Goal: Task Accomplishment & Management: Complete application form

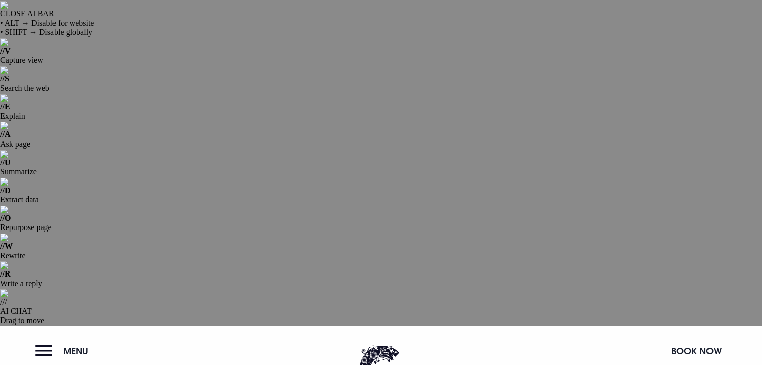
click at [60, 340] on button "Menu" at bounding box center [64, 351] width 58 height 22
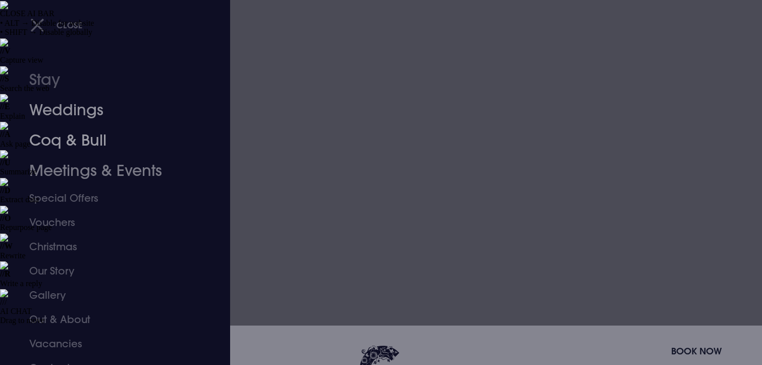
click at [65, 173] on link "Meetings & Events" at bounding box center [109, 170] width 160 height 30
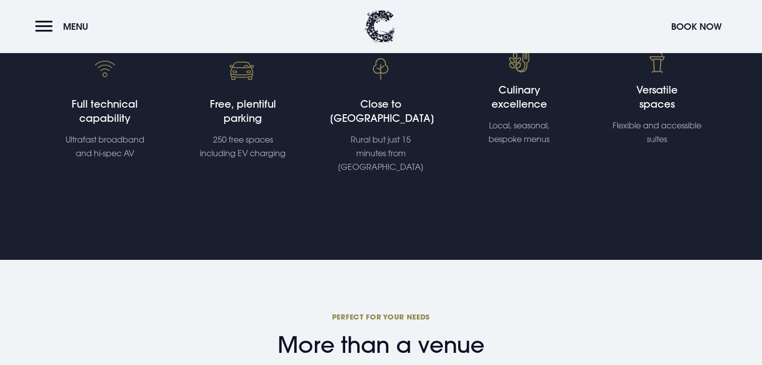
scroll to position [848, 0]
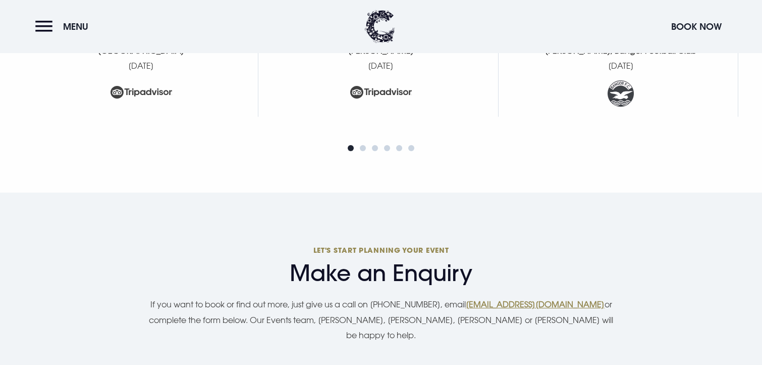
scroll to position [3273, 0]
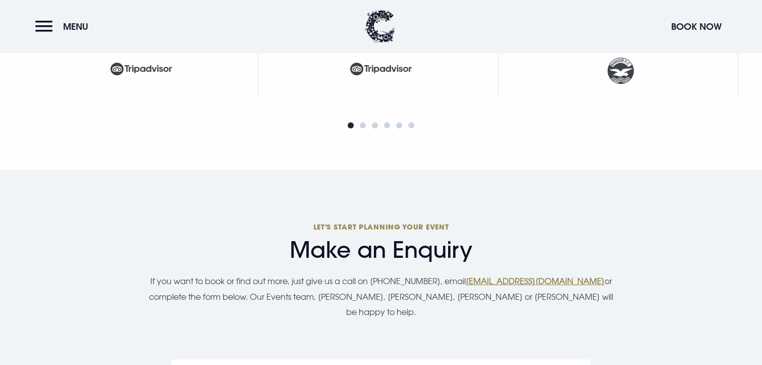
type input "Emma Goldring"
type input "02891852500"
type input "[EMAIL_ADDRESS][DOMAIN_NAME]"
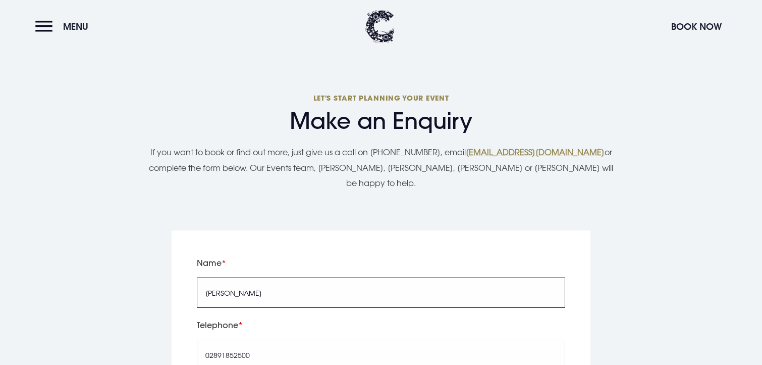
scroll to position [3403, 0]
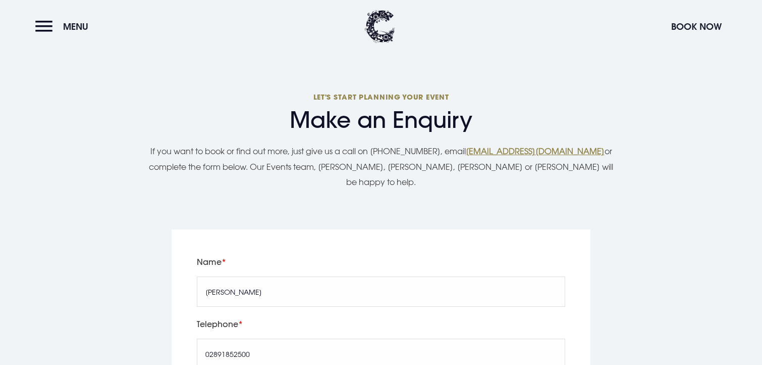
type input "2025/08/24"
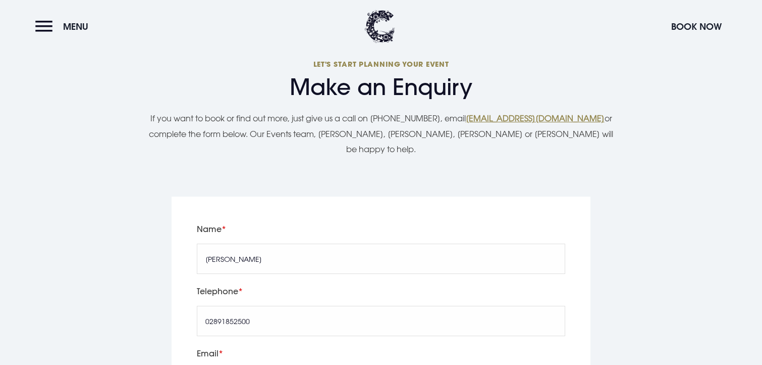
scroll to position [3442, 0]
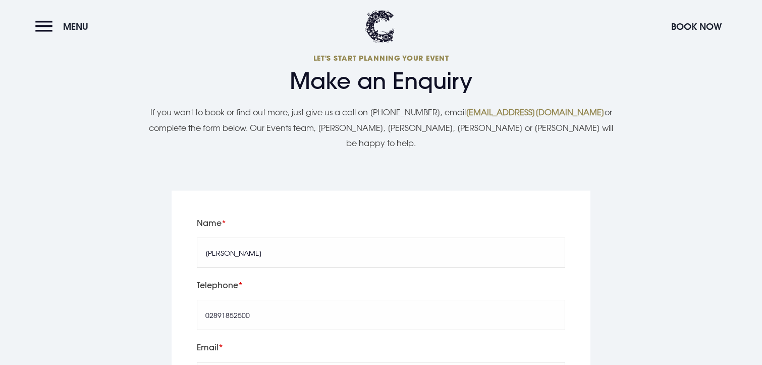
type input "1"
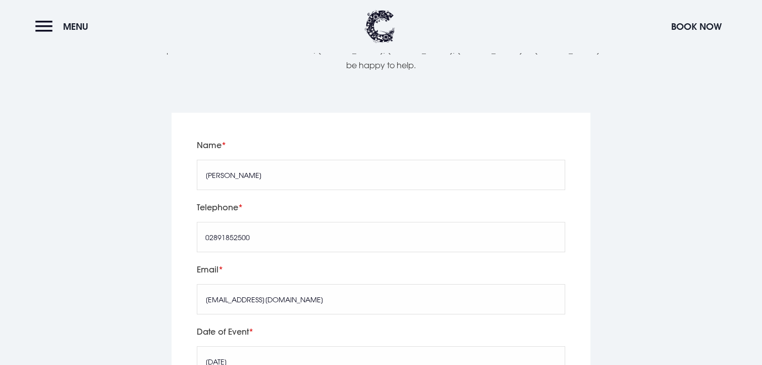
scroll to position [3541, 0]
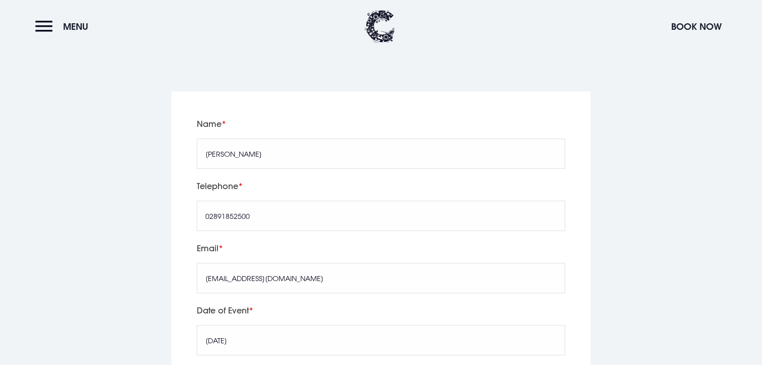
type input "test"
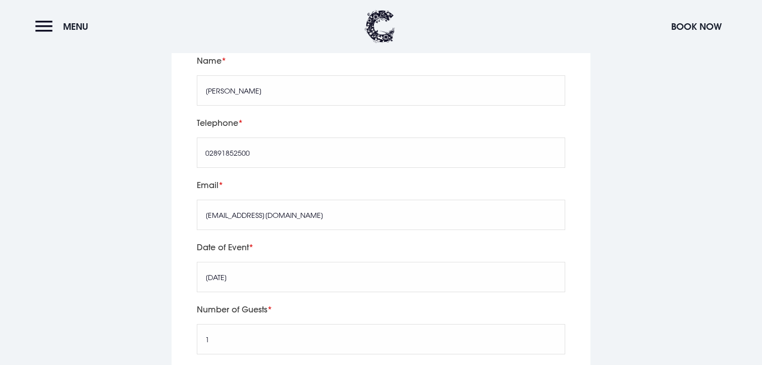
scroll to position [3638, 0]
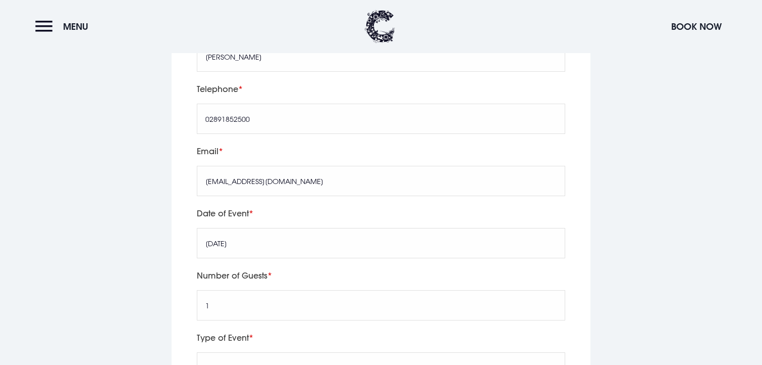
type textarea "test -ignore"
checkbox input "true"
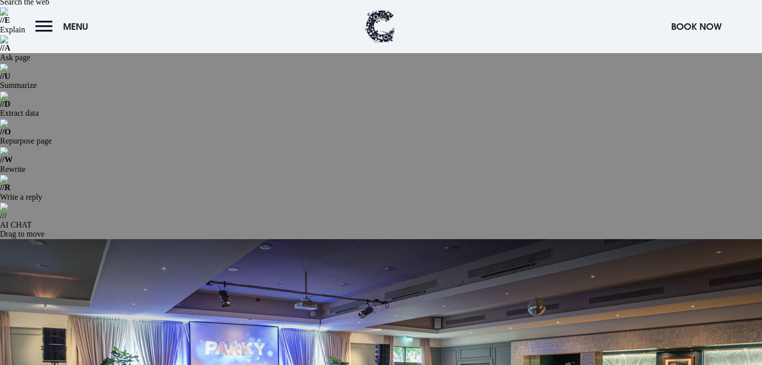
scroll to position [92, 0]
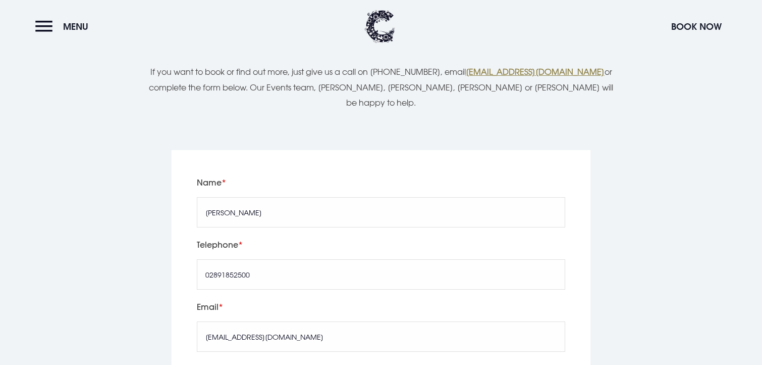
scroll to position [3638, 0]
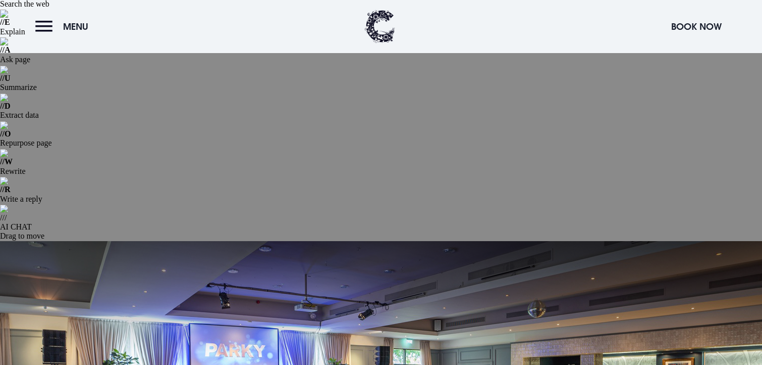
scroll to position [92, 0]
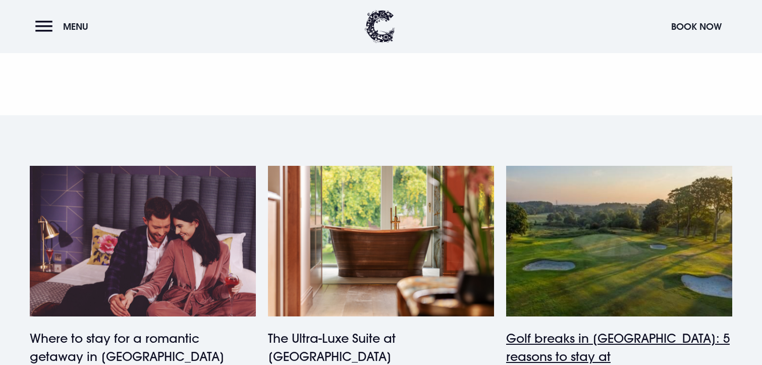
scroll to position [364, 0]
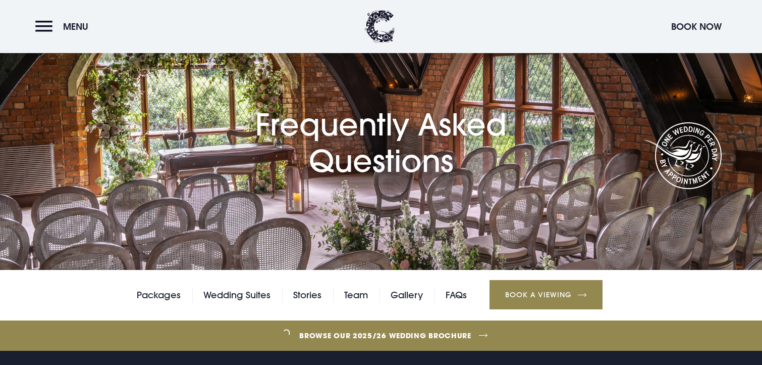
scroll to position [409, 0]
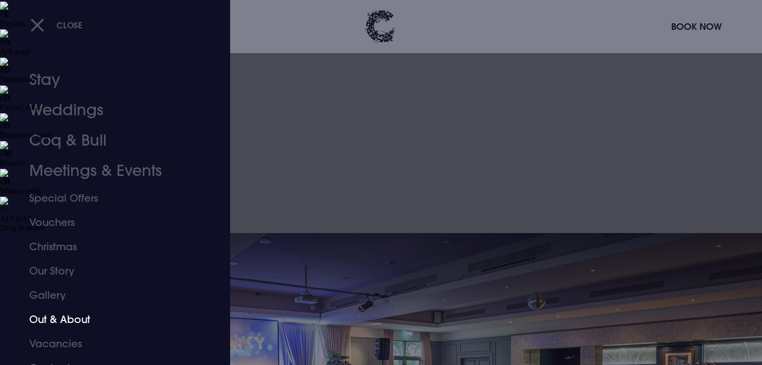
click at [68, 321] on link "Out & About" at bounding box center [109, 319] width 160 height 24
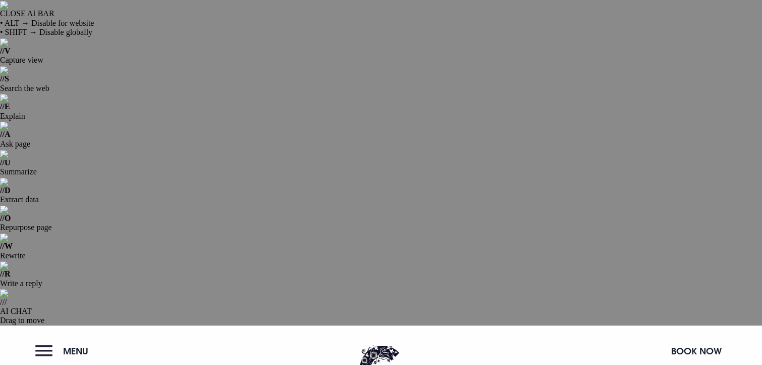
click at [79, 345] on span "Menu" at bounding box center [75, 351] width 25 height 12
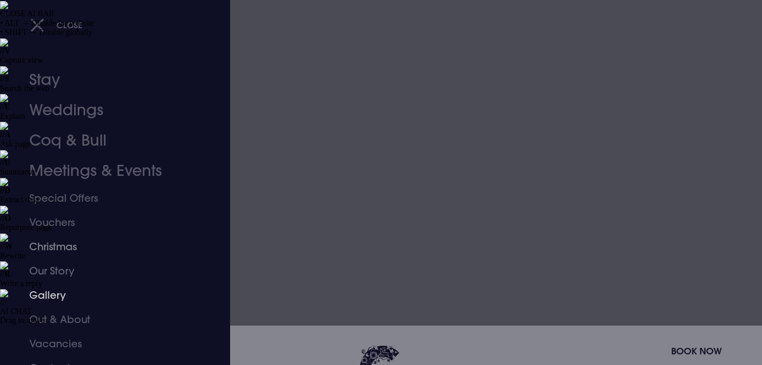
click at [62, 245] on link "Christmas" at bounding box center [109, 246] width 160 height 24
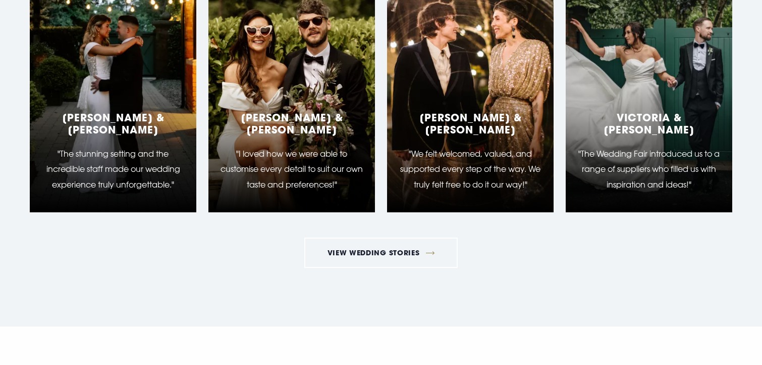
scroll to position [2373, 0]
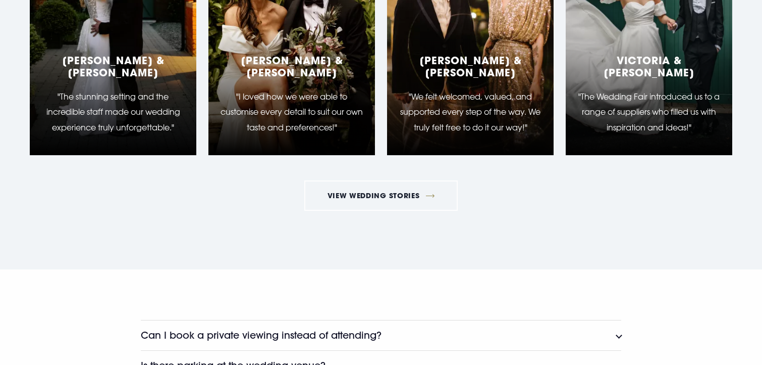
click at [396, 350] on button "Is there parking at the wedding venue?" at bounding box center [381, 365] width 481 height 30
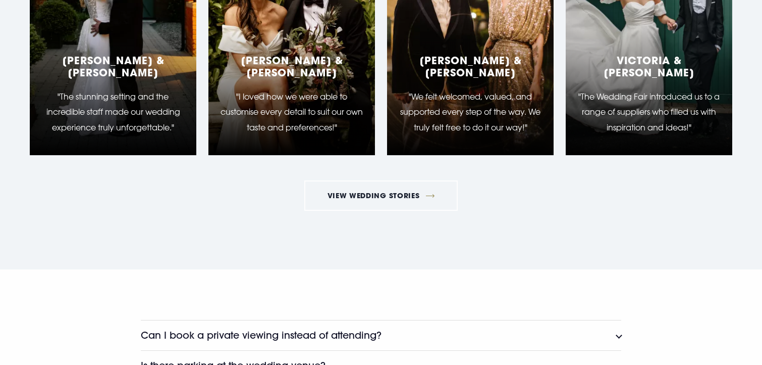
scroll to position [2403, 0]
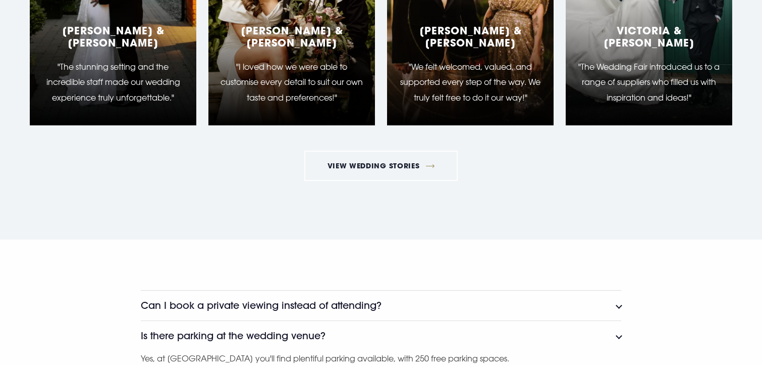
click at [342, 320] on button "Is there parking at the wedding venue?" at bounding box center [381, 335] width 481 height 30
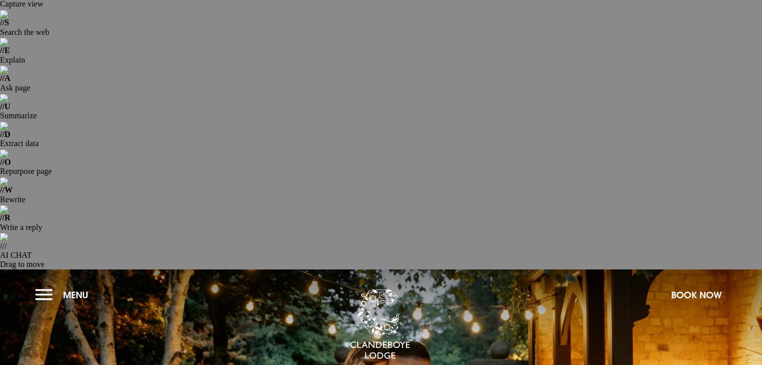
scroll to position [0, 0]
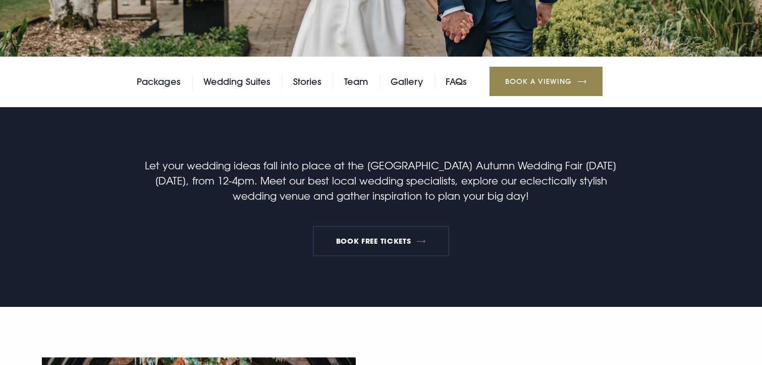
scroll to position [584, 0]
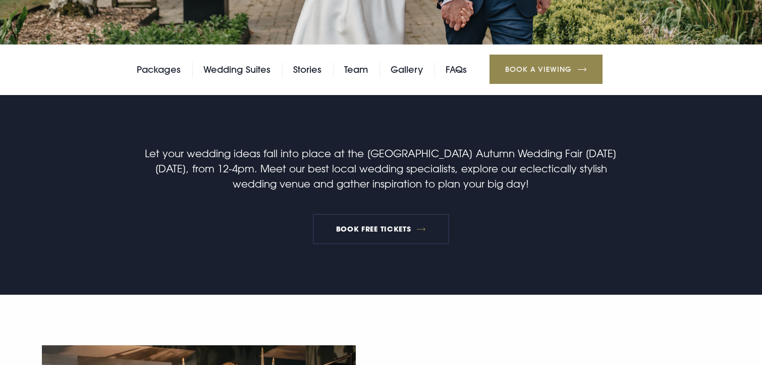
scroll to position [821, 0]
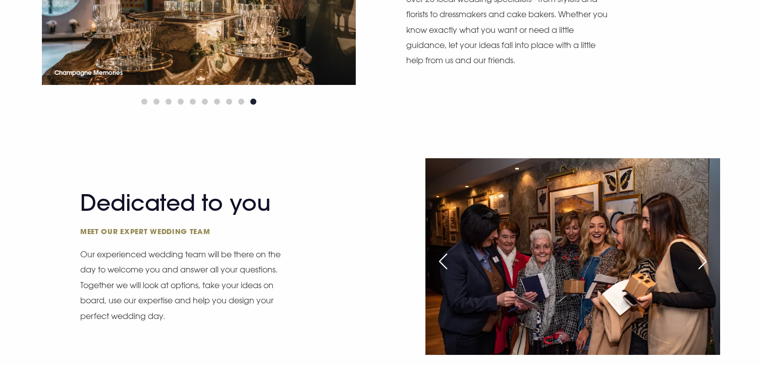
scroll to position [1052, 0]
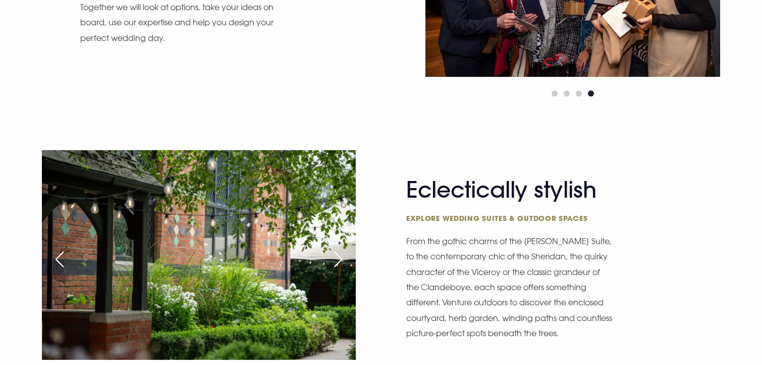
scroll to position [1333, 0]
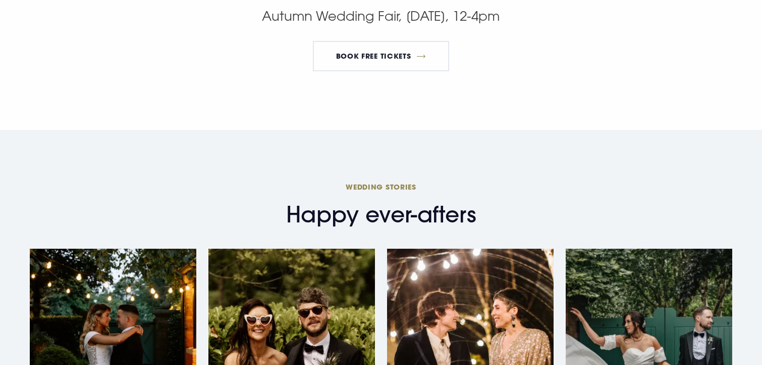
scroll to position [1801, 0]
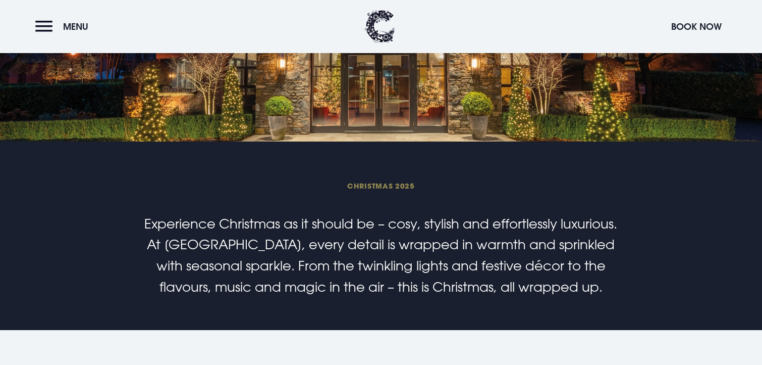
scroll to position [404, 0]
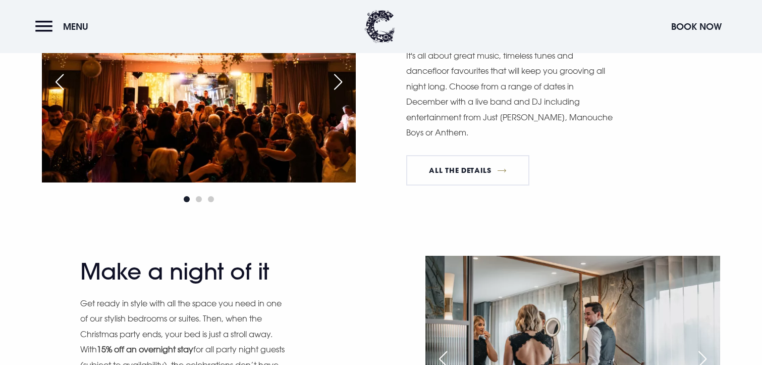
scroll to position [1264, 0]
